Goal: Task Accomplishment & Management: Manage account settings

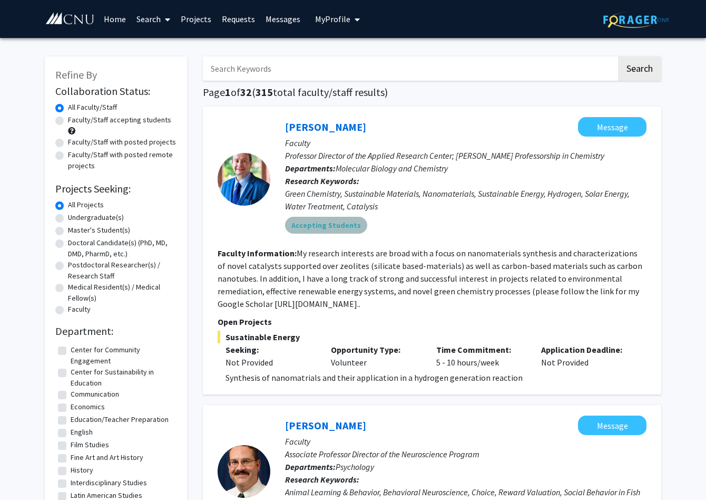
click at [327, 226] on mat-chip "Accepting Students" at bounding box center [326, 225] width 82 height 17
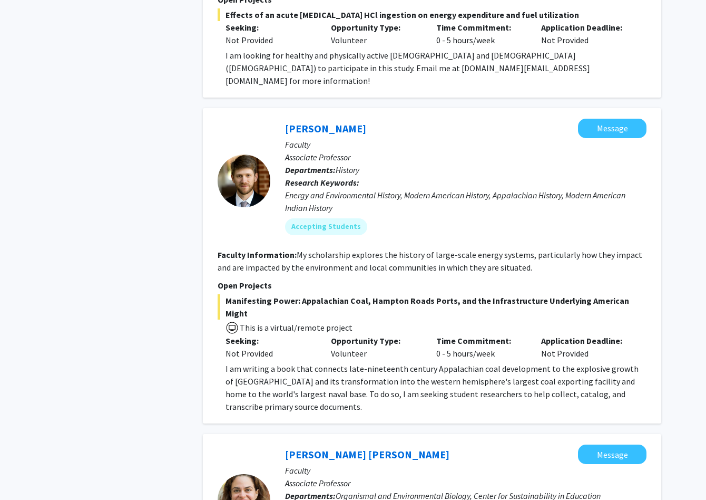
scroll to position [1721, 0]
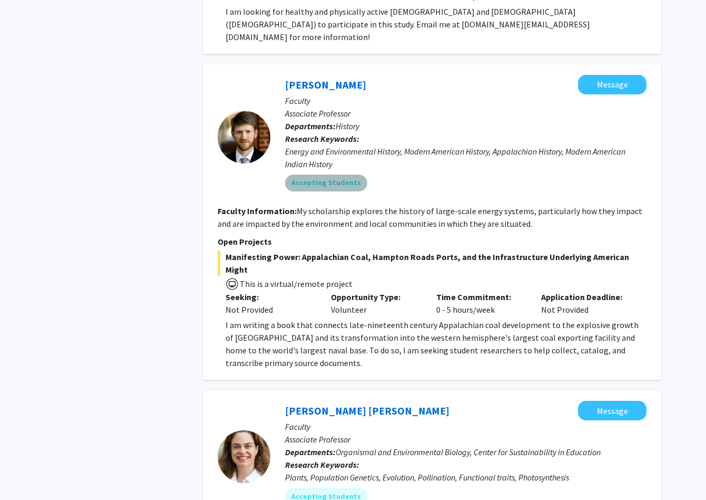
click at [341, 177] on mat-chip "Accepting Students" at bounding box center [326, 183] width 82 height 17
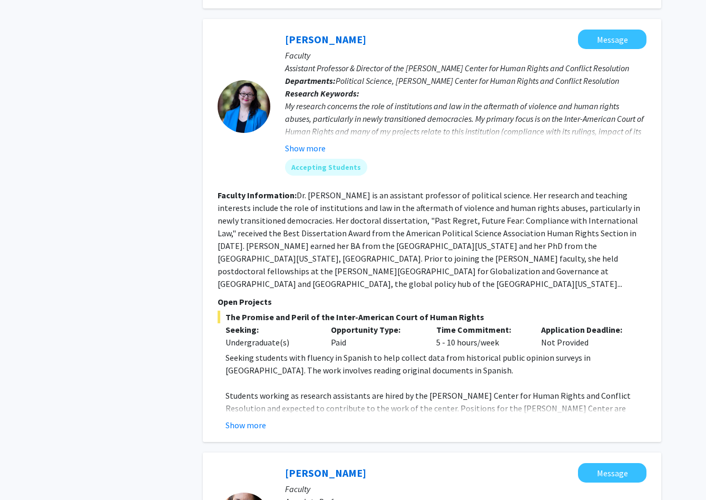
scroll to position [2474, 0]
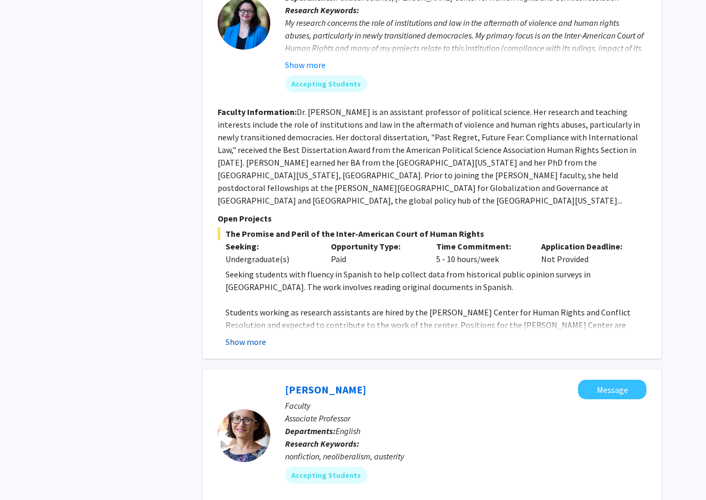
click at [250, 335] on button "Show more" at bounding box center [246, 341] width 41 height 13
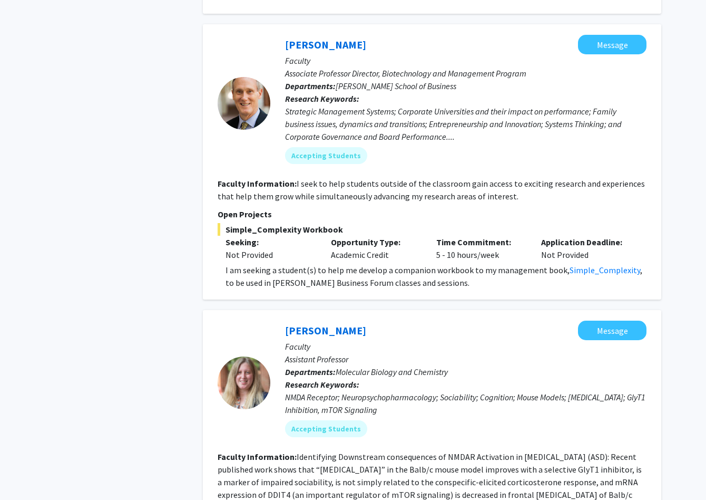
scroll to position [3334, 0]
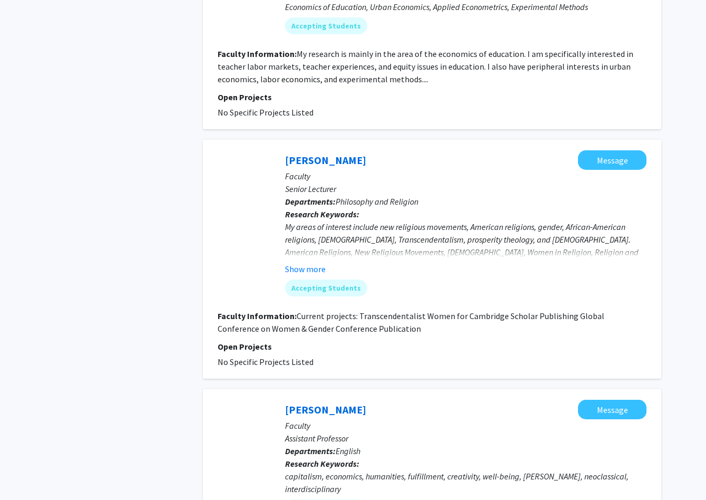
scroll to position [1613, 0]
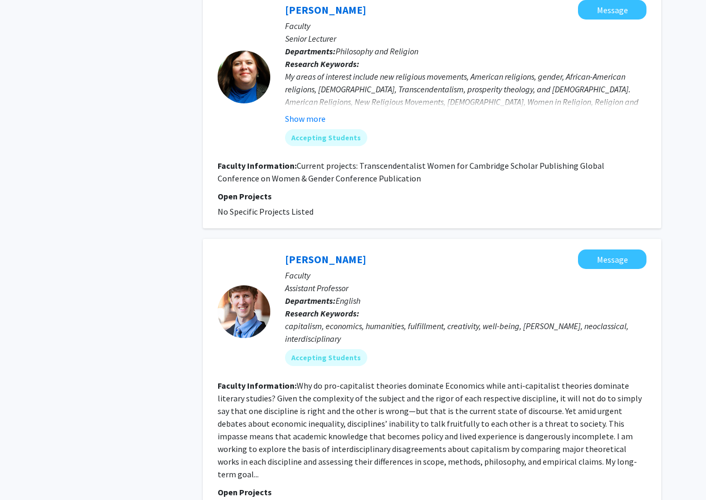
click at [415, 406] on fg-read-more "Why do pro-capitalist theories dominate Economics while anti-capitalist theorie…" at bounding box center [430, 429] width 424 height 99
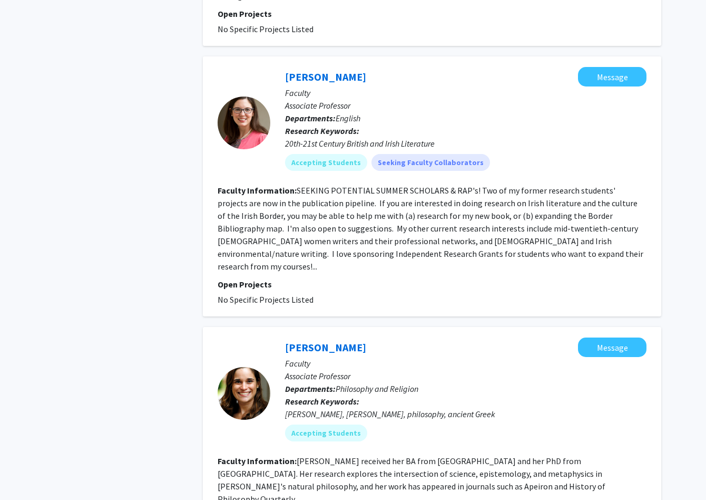
scroll to position [2181, 0]
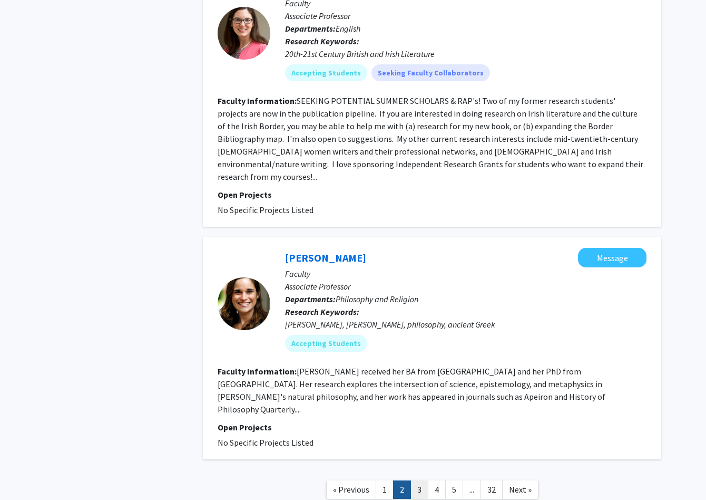
click at [415, 480] on link "3" at bounding box center [420, 489] width 18 height 18
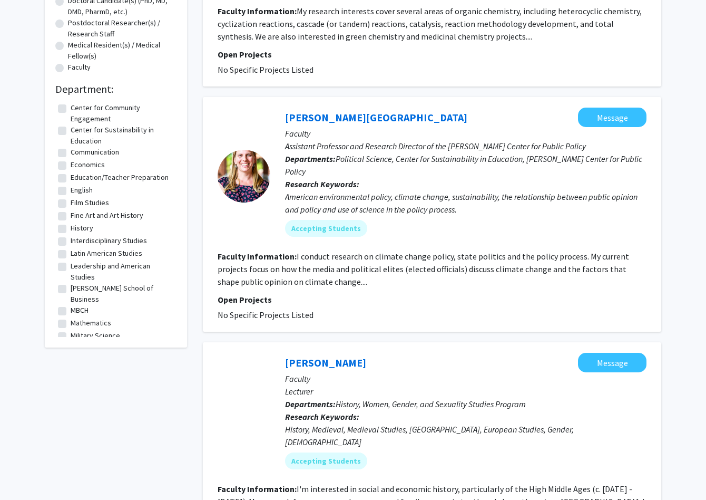
scroll to position [27, 0]
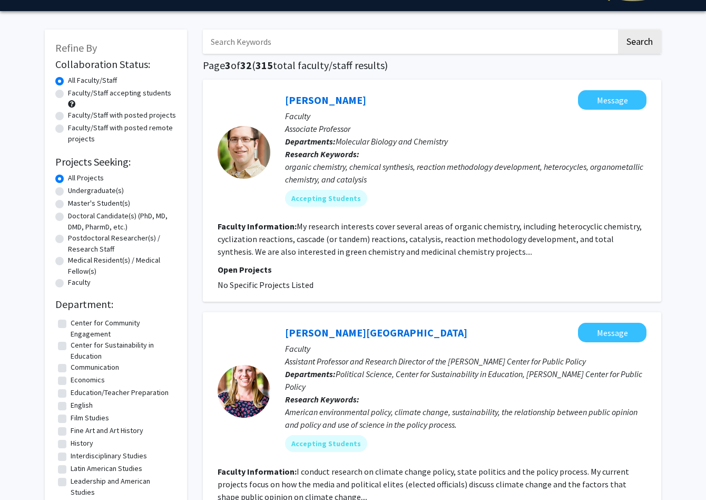
click at [71, 381] on label "Economics" at bounding box center [88, 379] width 34 height 11
click at [71, 381] on input "Economics" at bounding box center [74, 377] width 7 height 7
checkbox input "true"
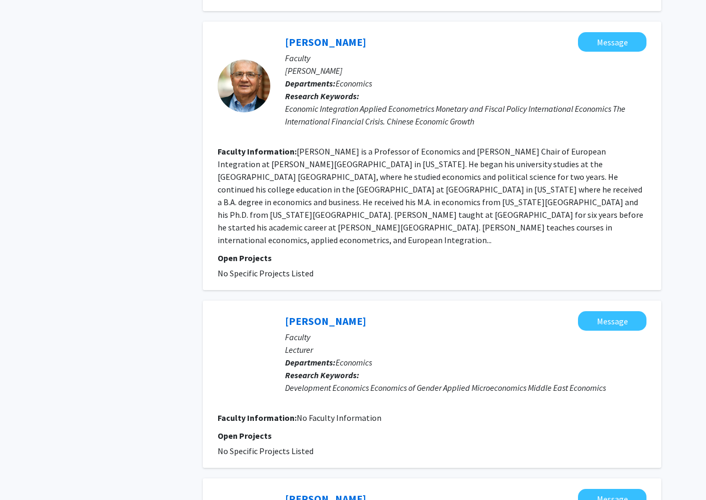
scroll to position [2097, 0]
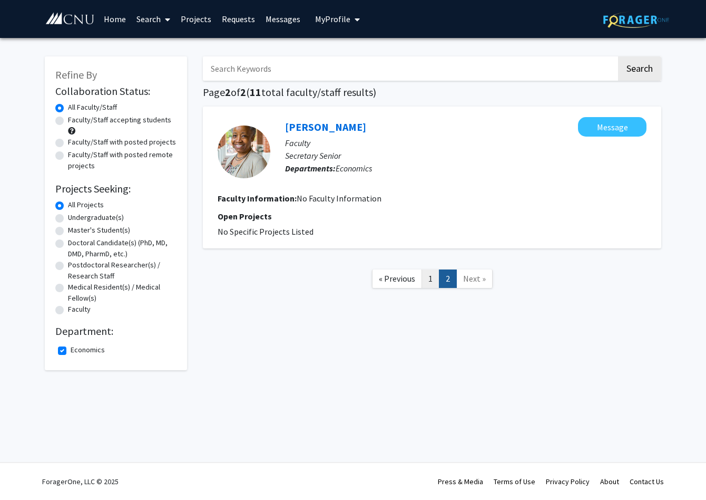
click at [429, 279] on link "1" at bounding box center [431, 278] width 18 height 18
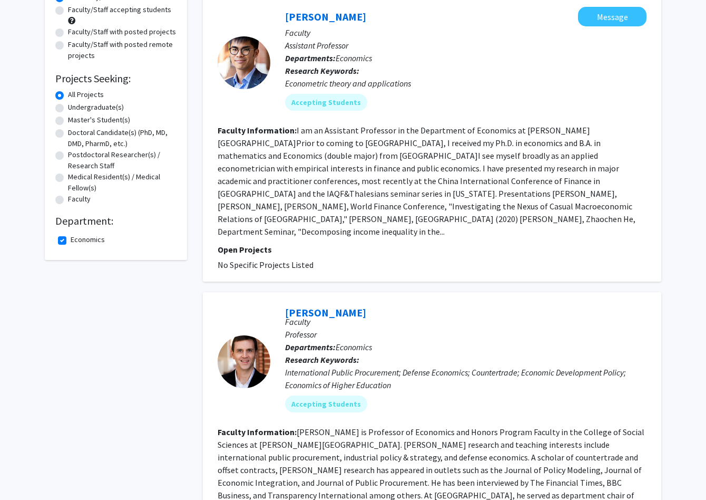
scroll to position [108, 0]
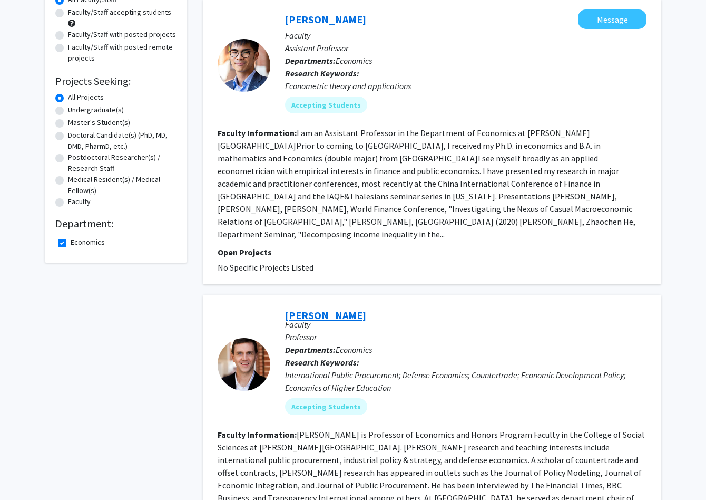
click at [322, 308] on link "[PERSON_NAME]" at bounding box center [325, 314] width 81 height 13
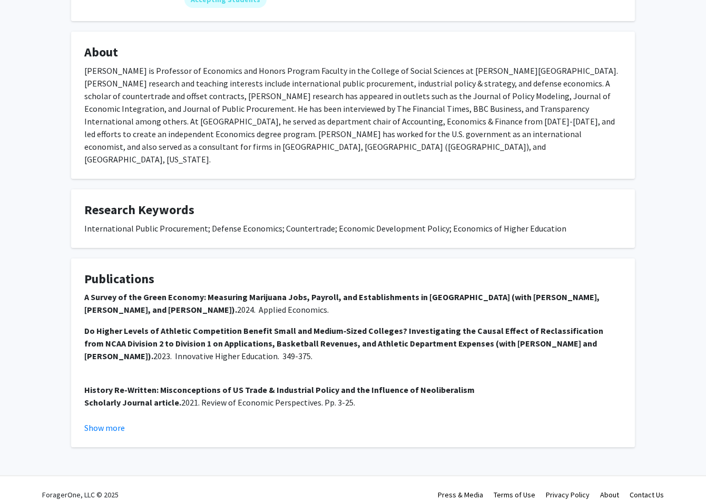
scroll to position [173, 0]
click at [118, 421] on button "Show more" at bounding box center [104, 427] width 41 height 13
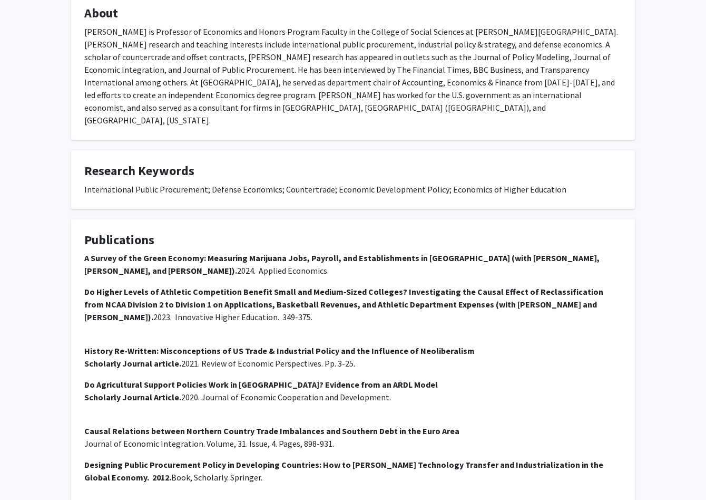
scroll to position [0, 0]
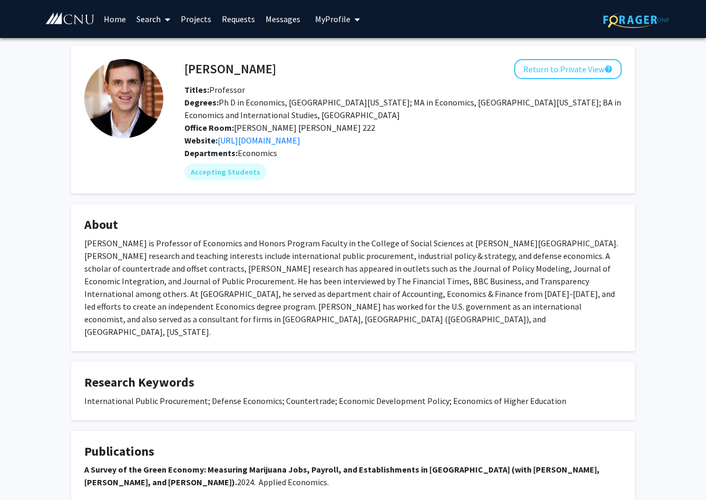
click at [338, 22] on span "My Profile" at bounding box center [332, 19] width 35 height 11
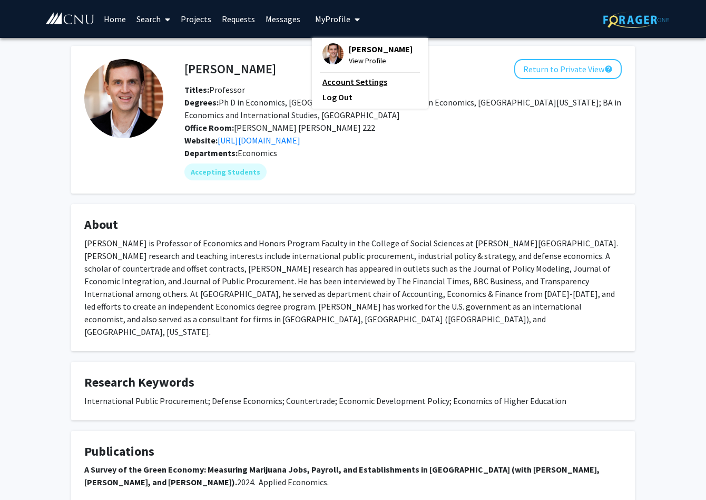
click at [357, 87] on link "Account Settings" at bounding box center [370, 81] width 95 height 13
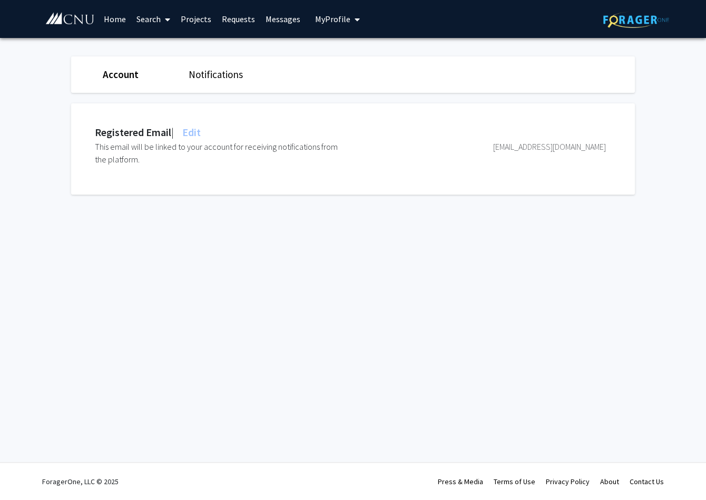
click at [210, 73] on link "Notifications" at bounding box center [216, 74] width 54 height 13
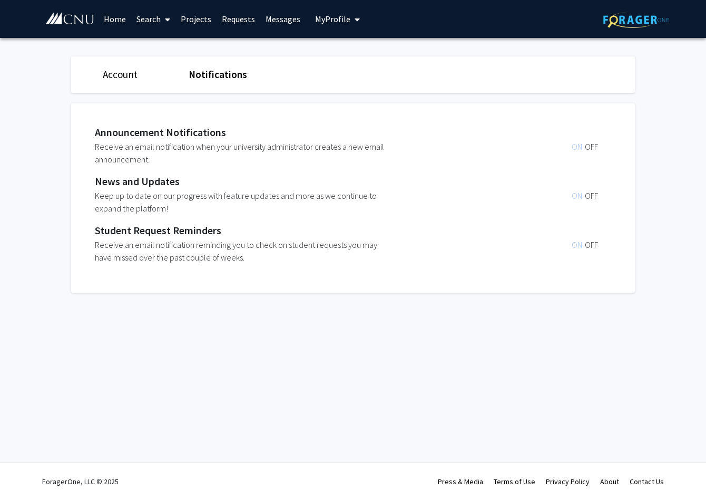
click at [113, 78] on link "Account" at bounding box center [120, 74] width 35 height 13
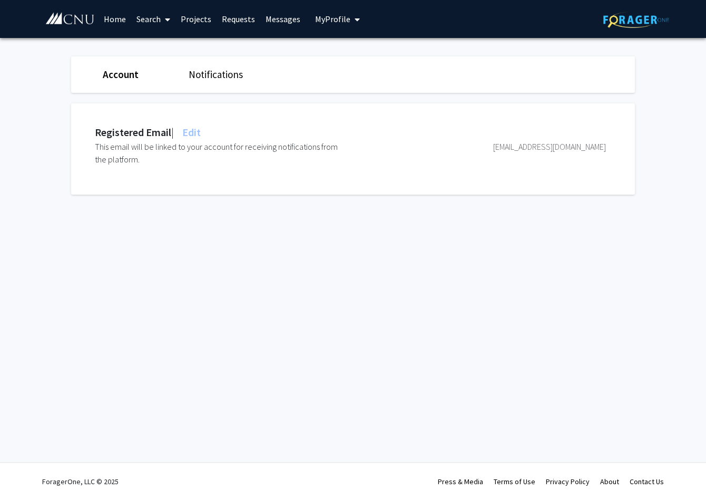
click at [199, 131] on span "Edit" at bounding box center [190, 131] width 21 height 13
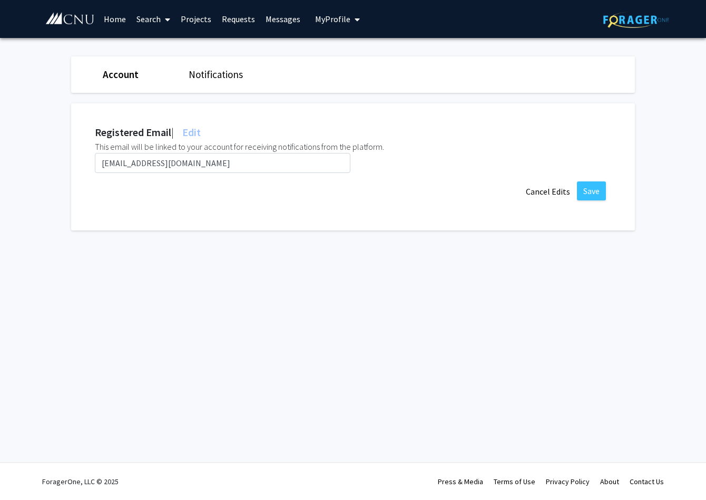
click at [205, 21] on link "Projects" at bounding box center [196, 19] width 41 height 37
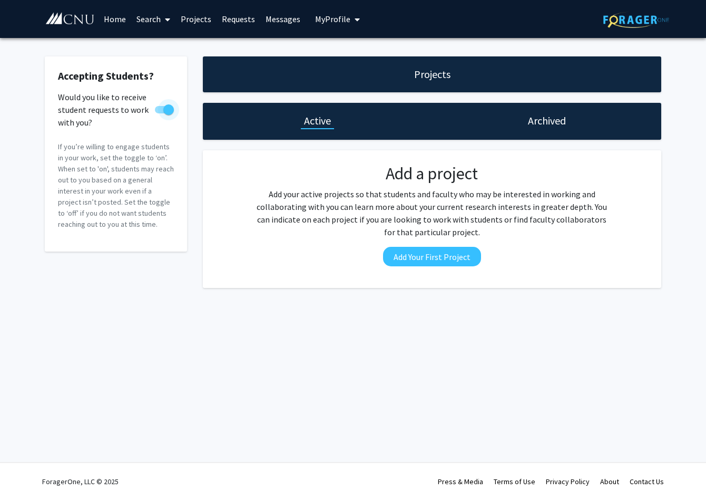
click at [164, 107] on span at bounding box center [168, 109] width 11 height 11
click at [160, 113] on input "Would you like to receive student requests to work with you?" at bounding box center [160, 113] width 1 height 1
click at [161, 111] on span at bounding box center [160, 109] width 11 height 11
click at [160, 113] on input "Would you like to receive student requests to work with you?" at bounding box center [160, 113] width 1 height 1
checkbox input "true"
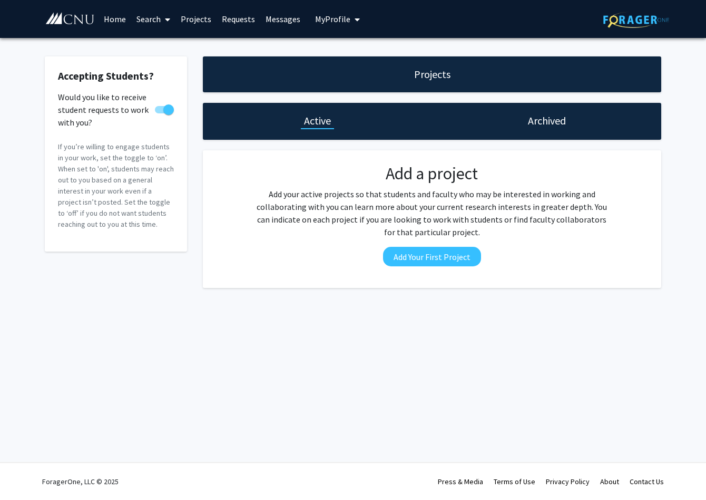
click at [333, 16] on span "My Profile" at bounding box center [332, 19] width 35 height 11
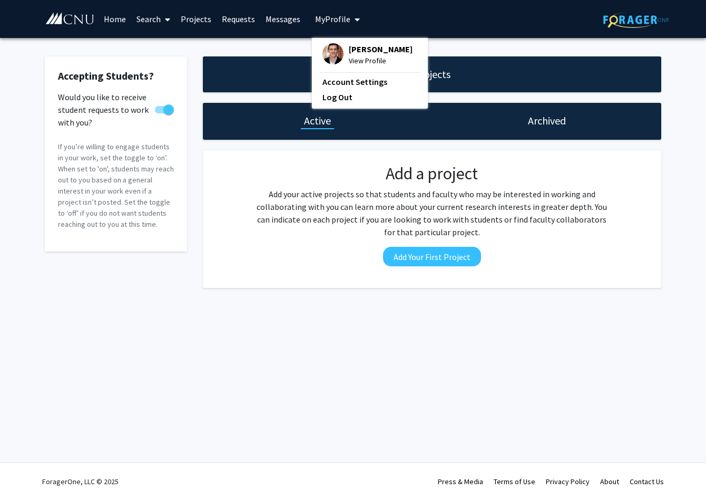
click at [232, 21] on link "Requests" at bounding box center [239, 19] width 44 height 37
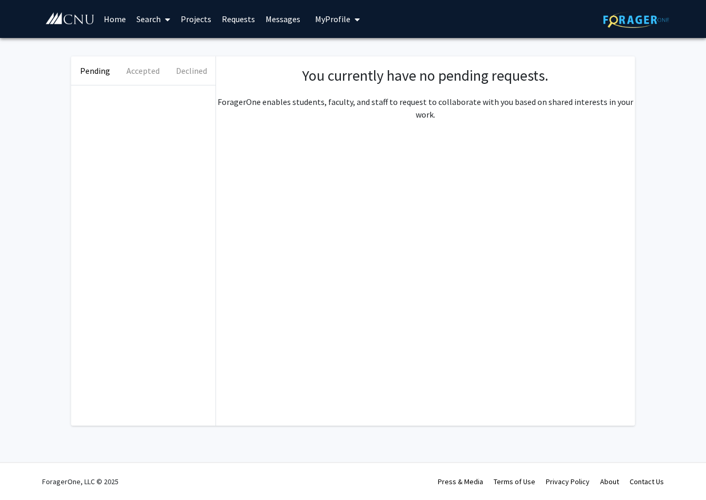
click at [197, 24] on link "Projects" at bounding box center [196, 19] width 41 height 37
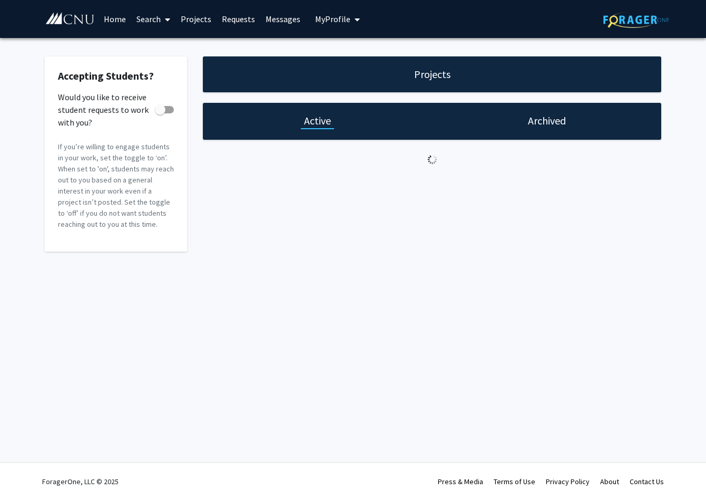
checkbox input "true"
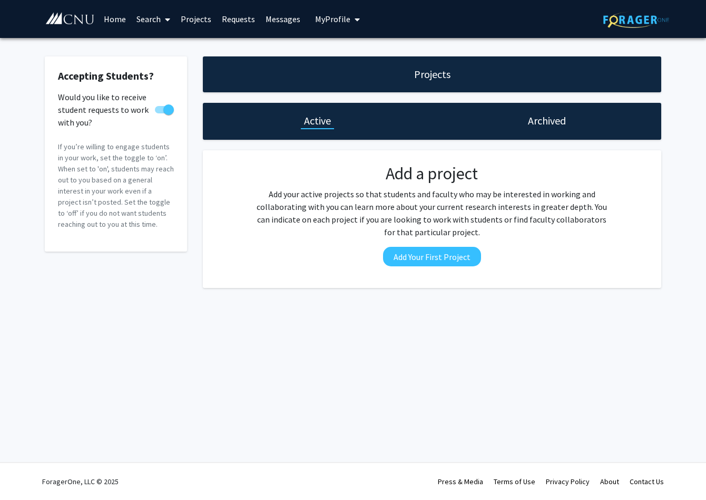
click at [154, 20] on link "Search" at bounding box center [153, 19] width 44 height 37
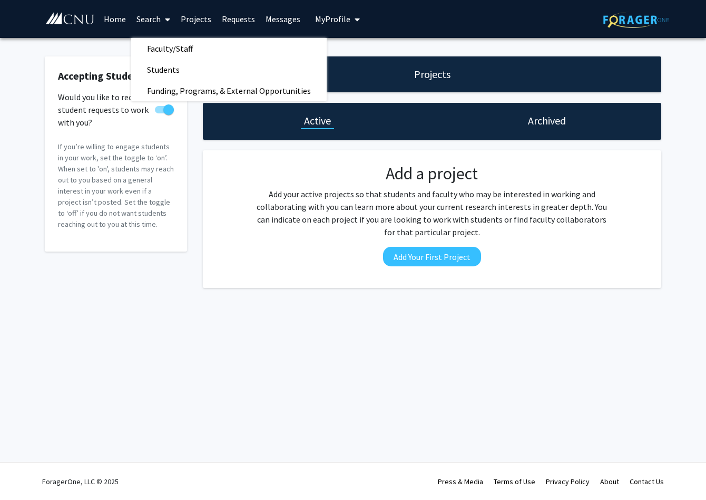
click at [122, 23] on link "Home" at bounding box center [115, 19] width 33 height 37
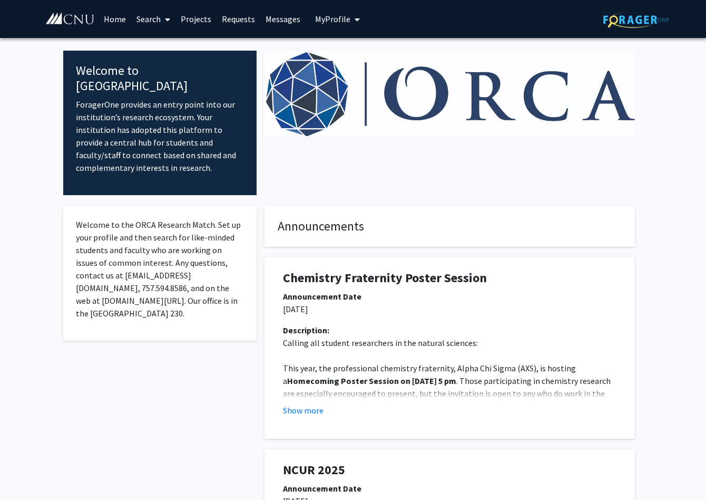
click at [332, 17] on span "My Profile" at bounding box center [332, 19] width 35 height 11
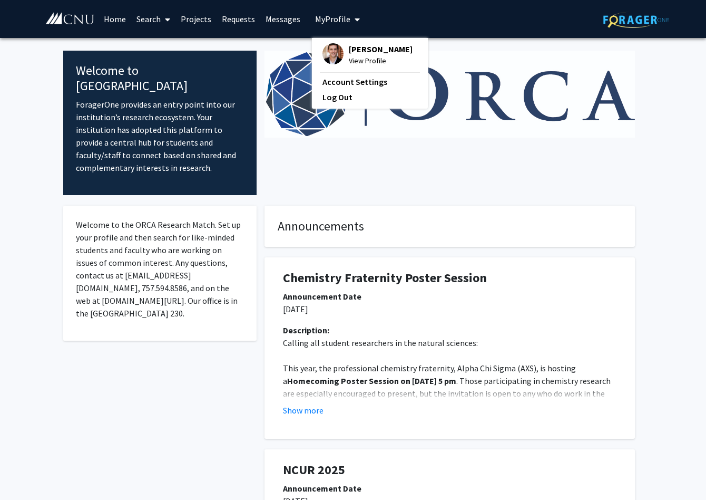
click at [353, 50] on span "[PERSON_NAME]" at bounding box center [381, 49] width 64 height 12
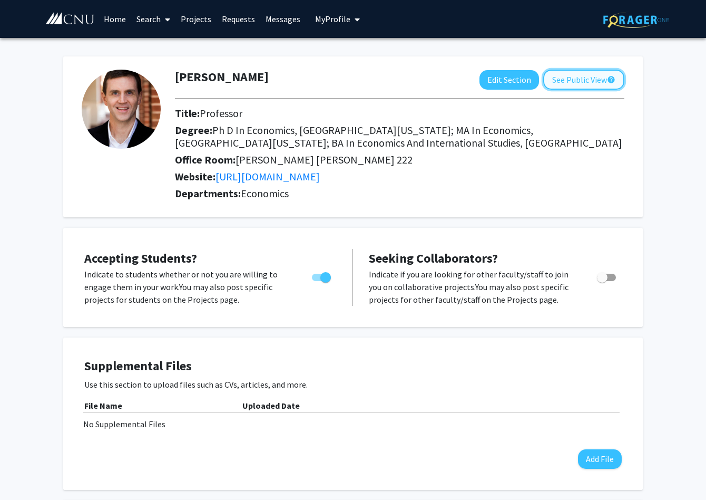
click at [568, 79] on button "See Public View help" at bounding box center [584, 80] width 81 height 20
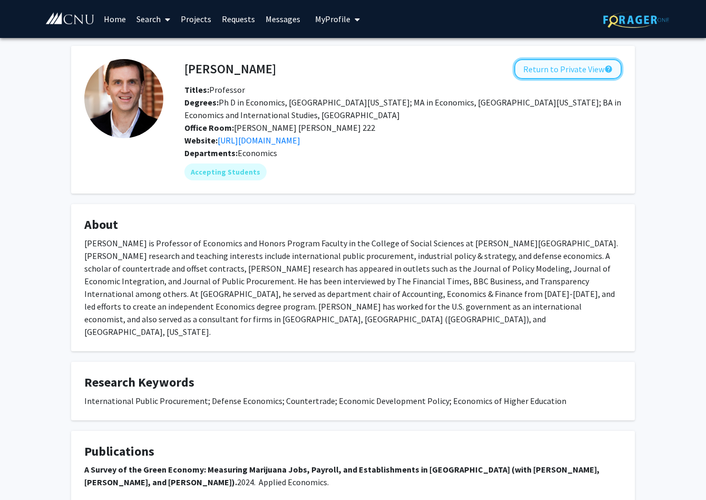
click at [551, 67] on button "Return to Private View help" at bounding box center [569, 69] width 108 height 20
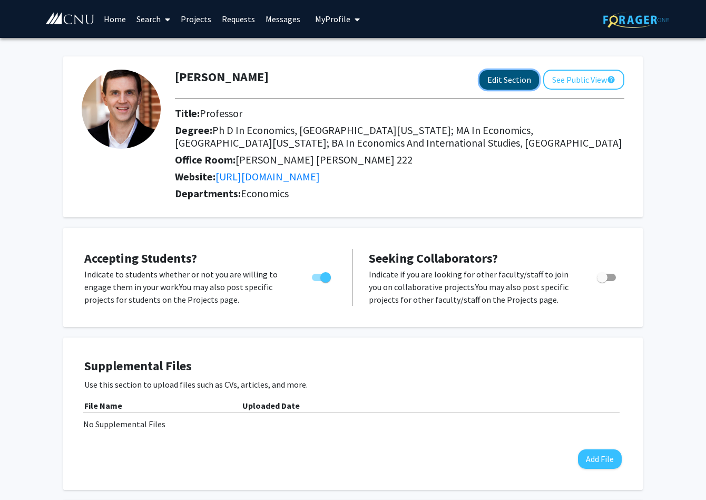
click at [510, 79] on button "Edit Section" at bounding box center [510, 80] width 60 height 20
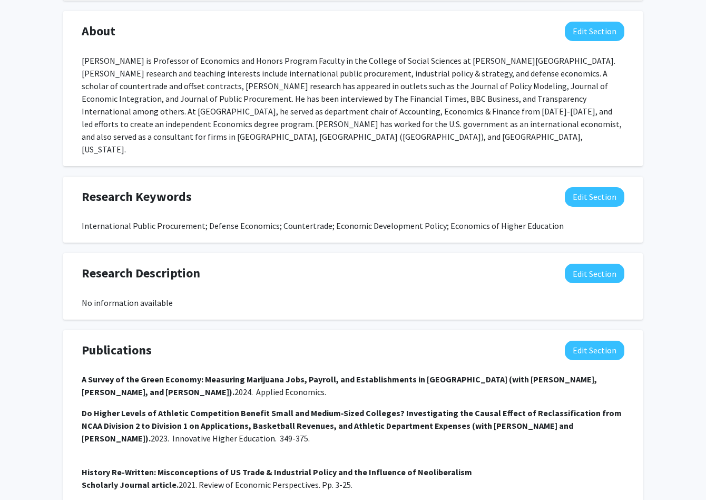
scroll to position [565, 0]
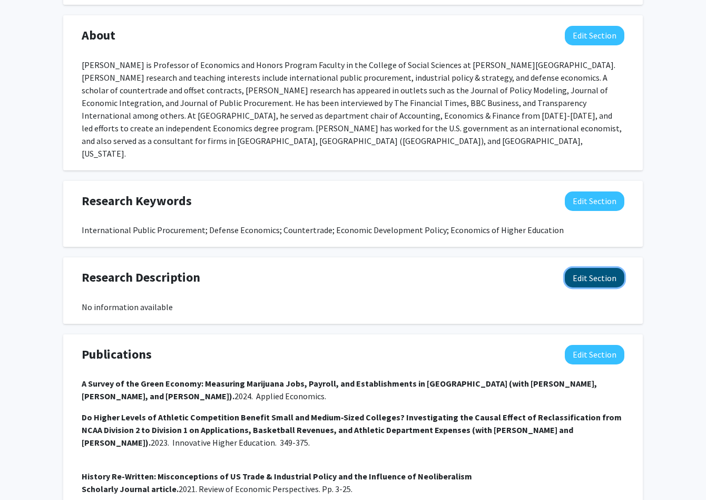
click at [610, 269] on button "Edit Section" at bounding box center [595, 278] width 60 height 20
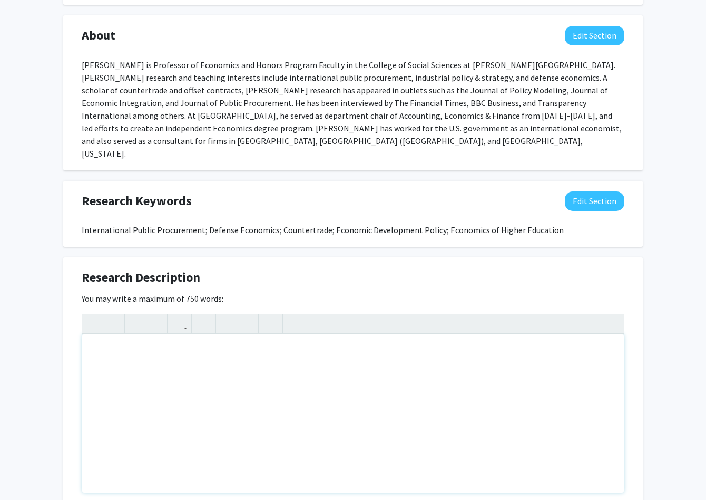
click at [236, 337] on div "Note to users with screen readers: Please deactivate our accessibility plugin f…" at bounding box center [353, 413] width 542 height 158
type textarea "C"
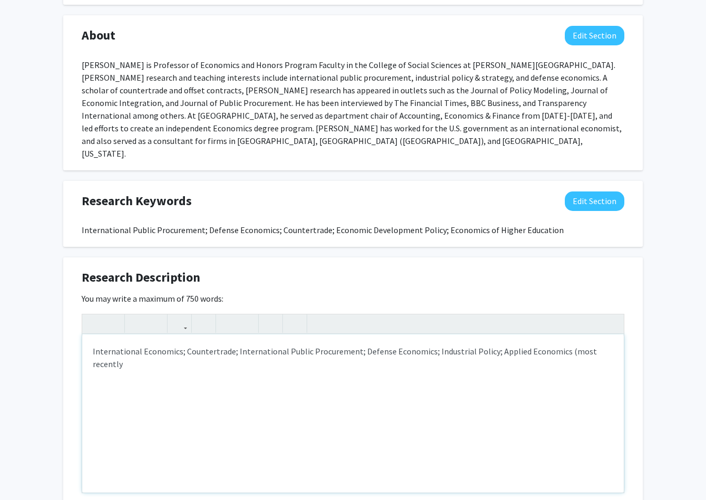
click at [483, 336] on div "International Economics; Countertrade; International Public Procurement; Defens…" at bounding box center [353, 413] width 542 height 158
click at [244, 351] on div "International Economics; Countertrade; International Public Procurement; Defens…" at bounding box center [353, 413] width 542 height 158
click at [181, 350] on div "International Economics; Countertrade; International Public Procurement; Defens…" at bounding box center [353, 413] width 542 height 158
click at [279, 350] on div "International Economics; Countertrade; International Public Procurement; Defens…" at bounding box center [353, 413] width 542 height 158
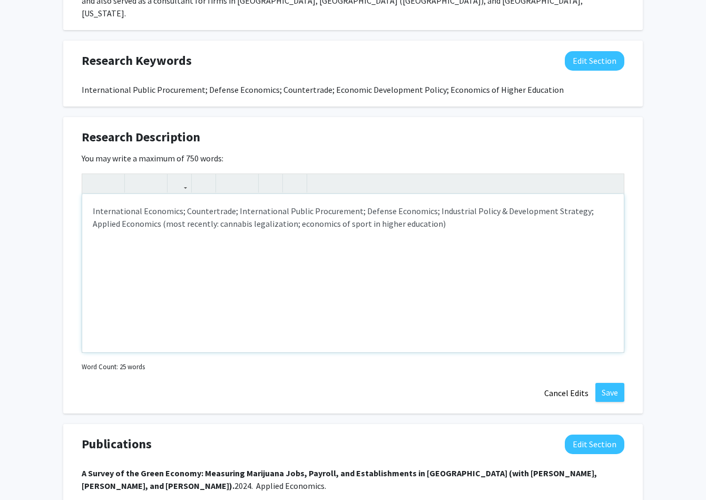
scroll to position [727, 0]
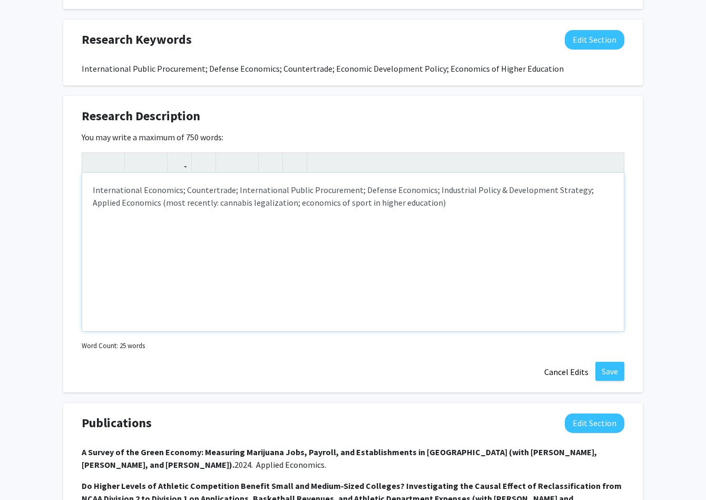
click at [422, 196] on div "International Economics; Countertrade; International Public Procurement; Defens…" at bounding box center [353, 252] width 542 height 158
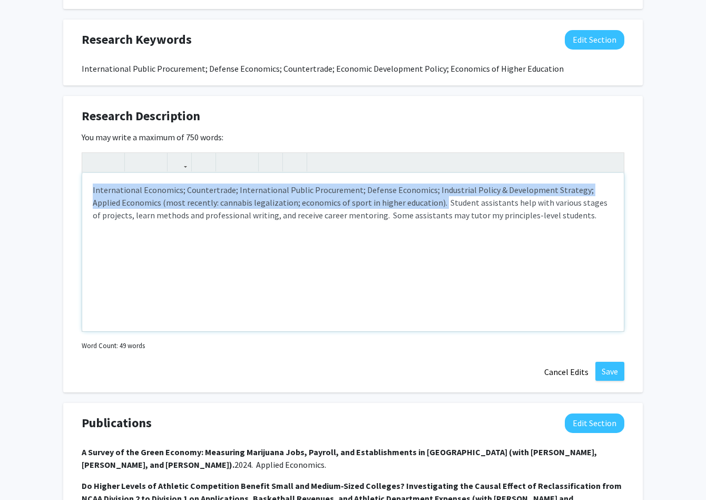
drag, startPoint x: 408, startPoint y: 191, endPoint x: 71, endPoint y: 173, distance: 337.9
click at [82, 177] on div "International Economics; Countertrade; International Public Procurement; Defens…" at bounding box center [353, 252] width 542 height 158
type textarea "<p><em>International Economics; Countertrade; International Public Procurement;…"
click at [112, 153] on icon "button" at bounding box center [112, 161] width 9 height 17
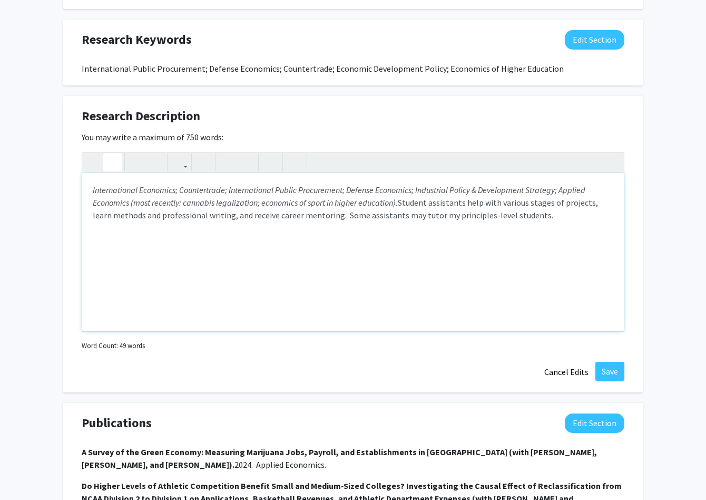
click at [200, 230] on div "International Economics; Countertrade; International Public Procurement; Defens…" at bounding box center [353, 252] width 542 height 158
click at [609, 362] on button "Save" at bounding box center [610, 371] width 29 height 19
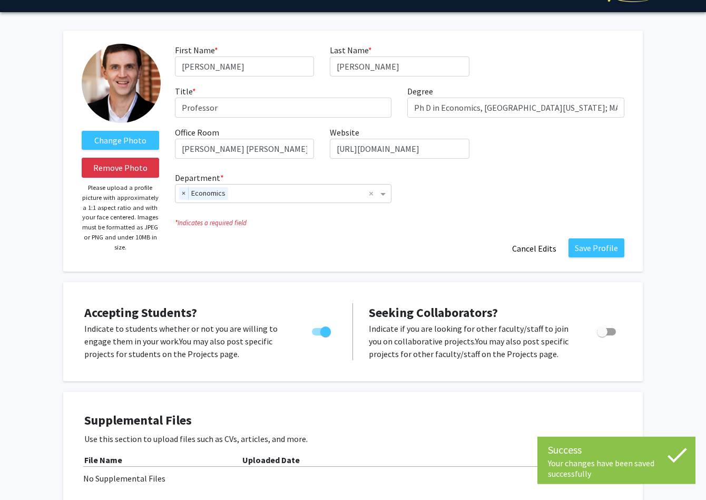
scroll to position [0, 0]
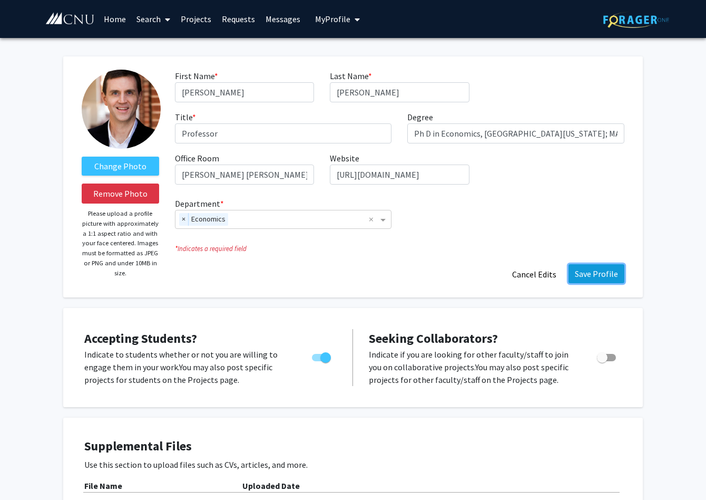
click at [606, 277] on button "Save Profile" at bounding box center [597, 273] width 56 height 19
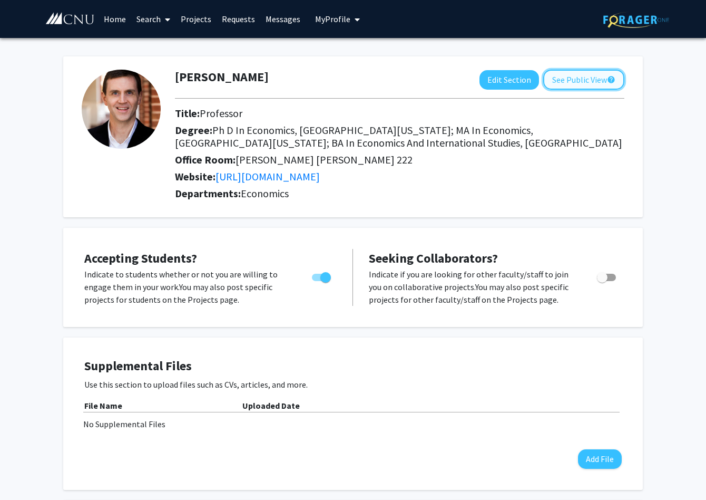
click at [588, 82] on button "See Public View help" at bounding box center [584, 80] width 81 height 20
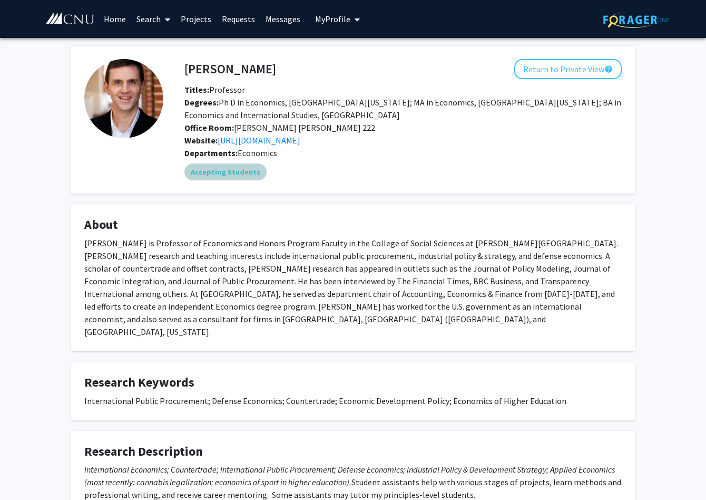
click at [237, 173] on mat-chip "Accepting Students" at bounding box center [226, 171] width 82 height 17
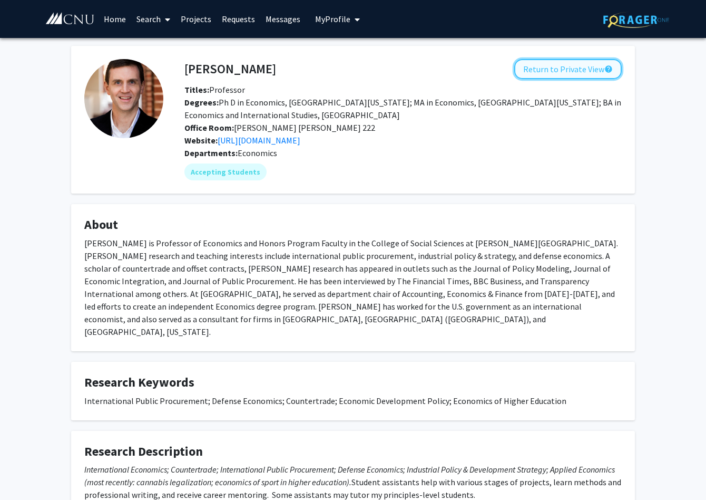
click at [540, 71] on button "Return to Private View help" at bounding box center [569, 69] width 108 height 20
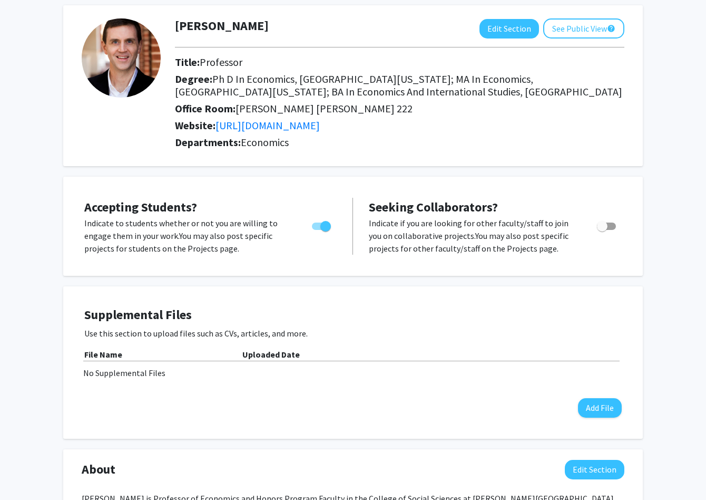
scroll to position [108, 0]
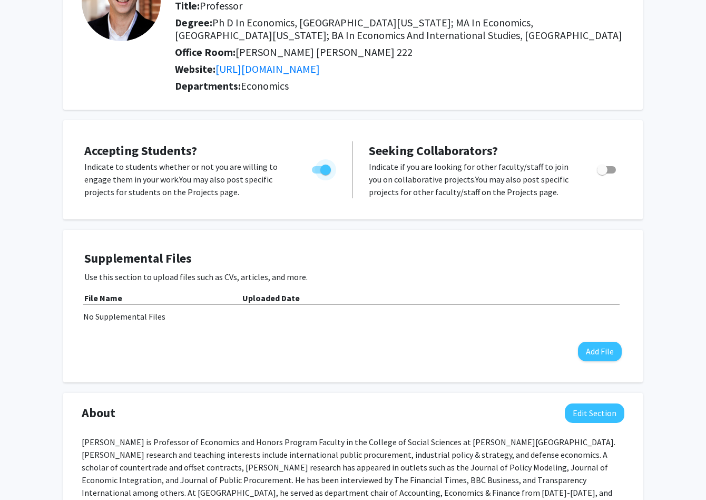
click at [324, 174] on span "Toggle" at bounding box center [326, 169] width 11 height 11
click at [317, 174] on input "Would you like to permit student requests?" at bounding box center [317, 173] width 1 height 1
checkbox input "false"
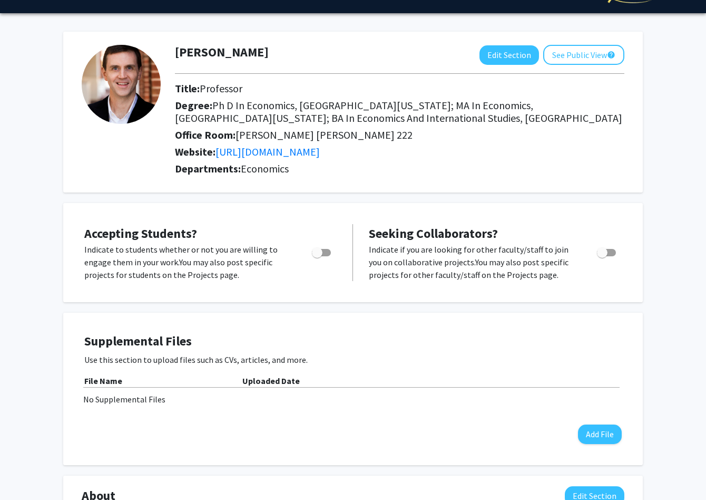
scroll to position [0, 0]
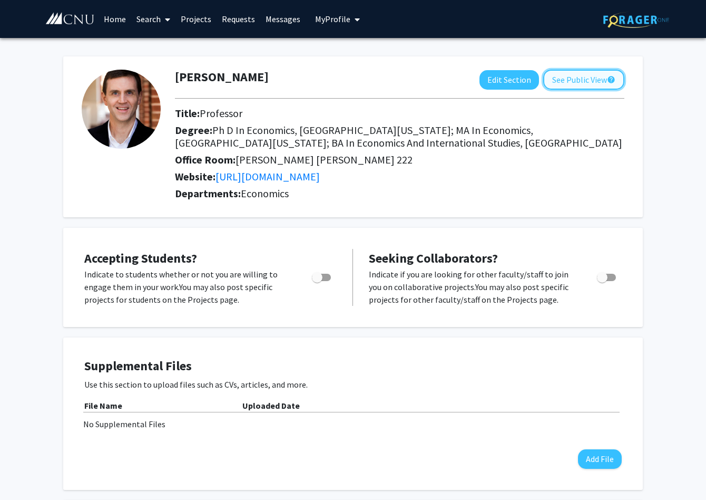
click at [560, 79] on button "See Public View help" at bounding box center [584, 80] width 81 height 20
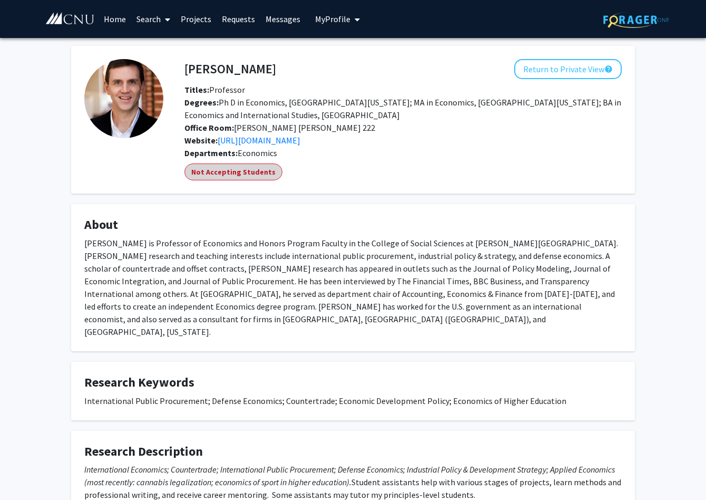
click at [244, 176] on mat-chip "Not Accepting Students" at bounding box center [234, 171] width 98 height 17
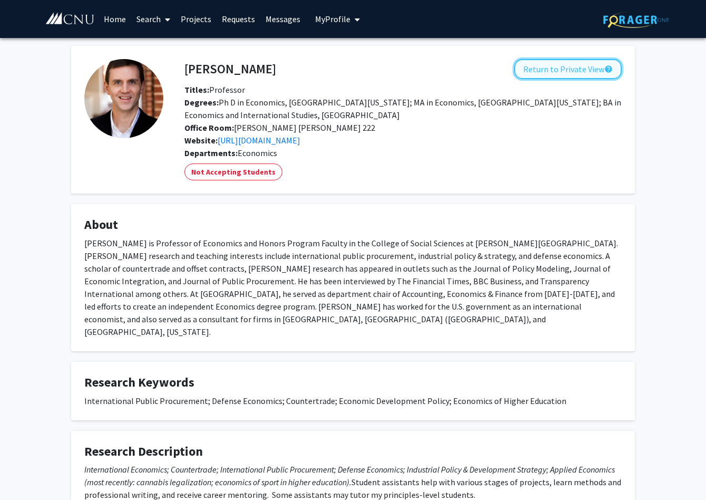
click at [594, 74] on button "Return to Private View help" at bounding box center [569, 69] width 108 height 20
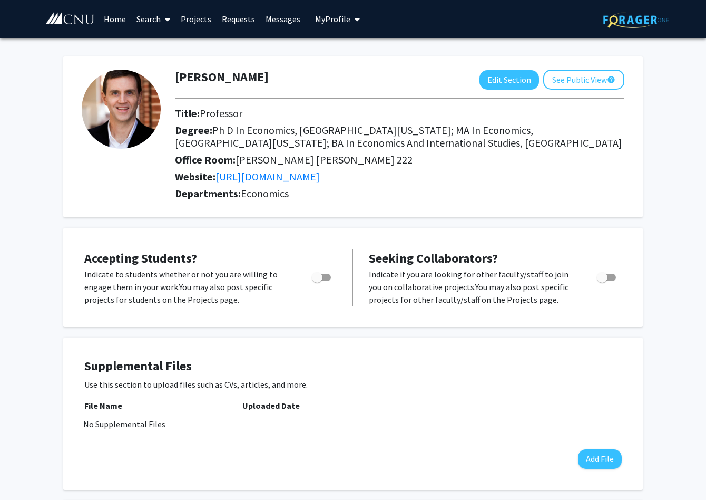
click at [314, 283] on label "Toggle" at bounding box center [319, 277] width 23 height 13
click at [317, 282] on input "Would you like to permit student requests?" at bounding box center [317, 281] width 1 height 1
checkbox input "true"
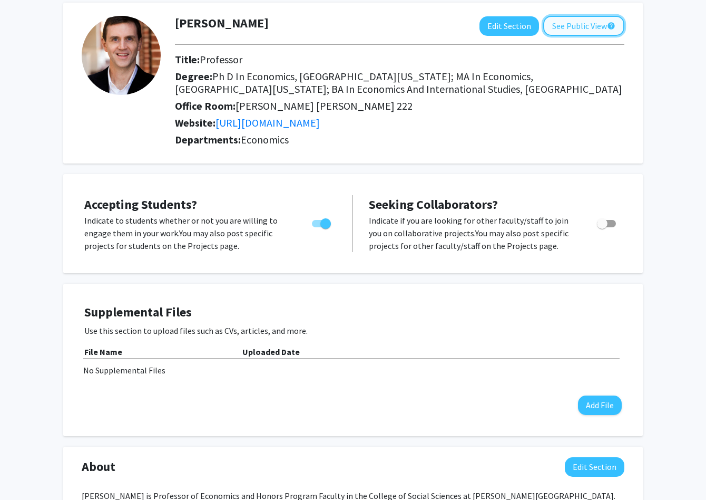
click at [579, 26] on button "See Public View help" at bounding box center [584, 26] width 81 height 20
